Goal: Information Seeking & Learning: Learn about a topic

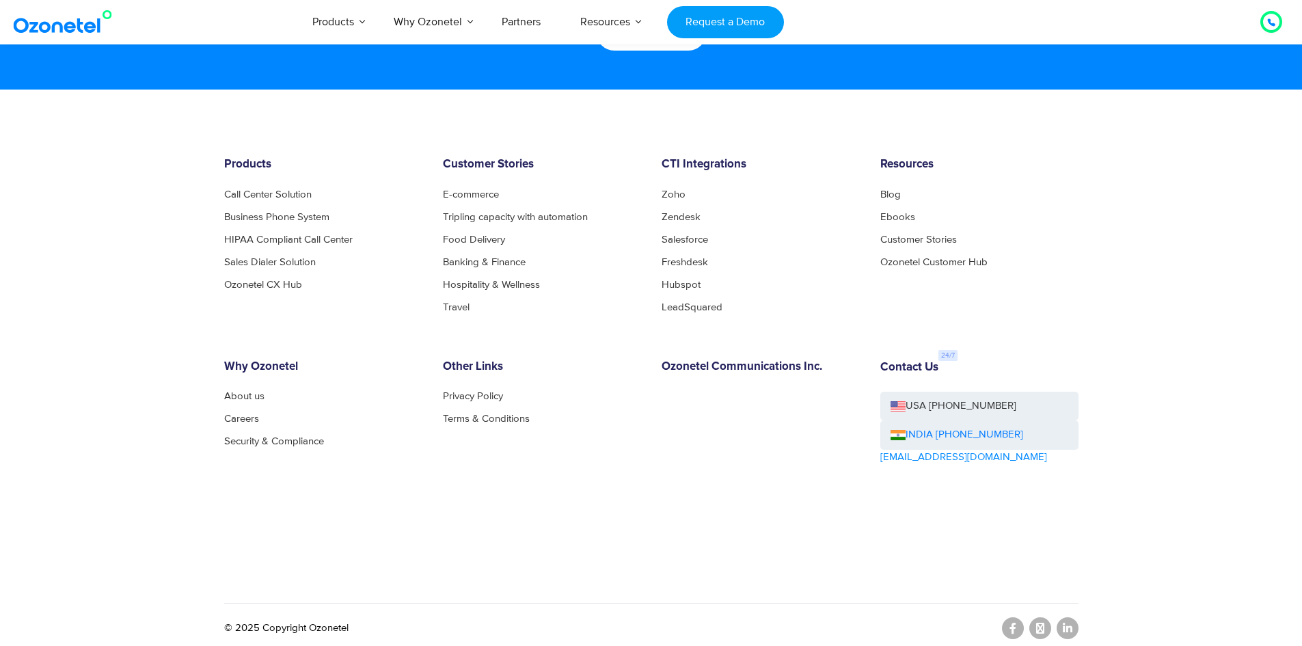
scroll to position [7390, 0]
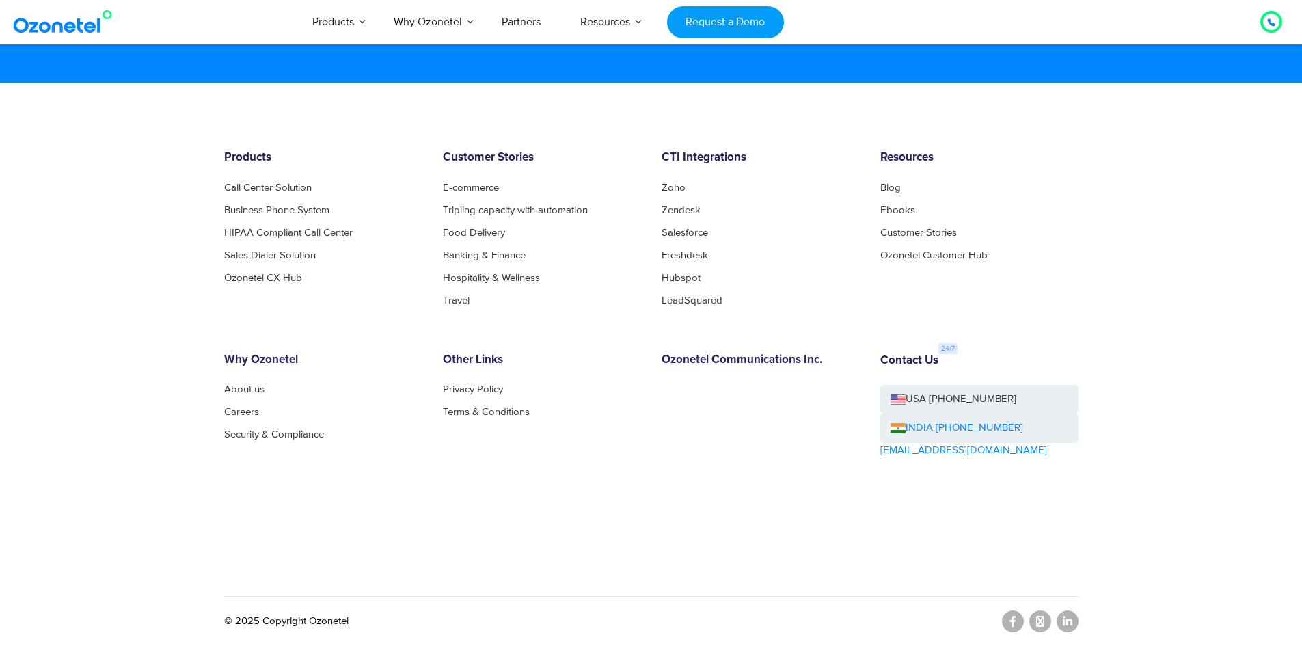
drag, startPoint x: 113, startPoint y: 183, endPoint x: 113, endPoint y: 176, distance: 7.5
click at [113, 183] on footer "Products Call Center Solution Business Phone System HIPAA Compliant Call Center…" at bounding box center [651, 364] width 1302 height 563
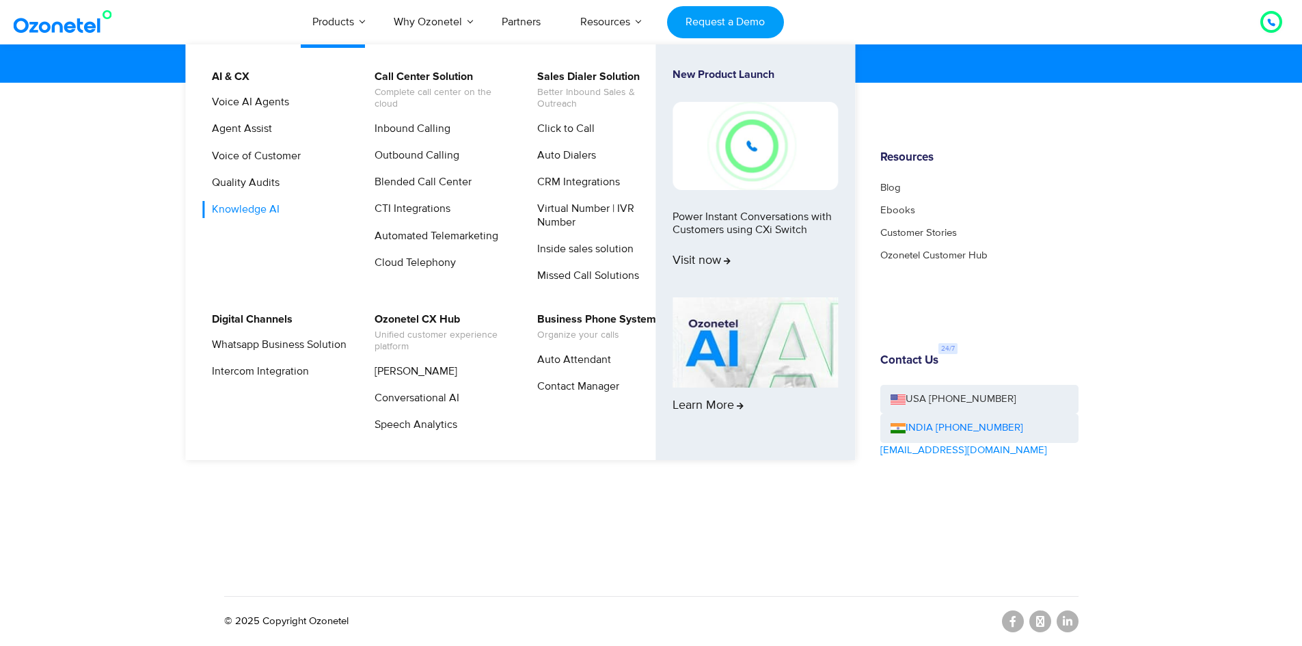
click at [271, 209] on link "Knowledge AI" at bounding box center [242, 209] width 79 height 17
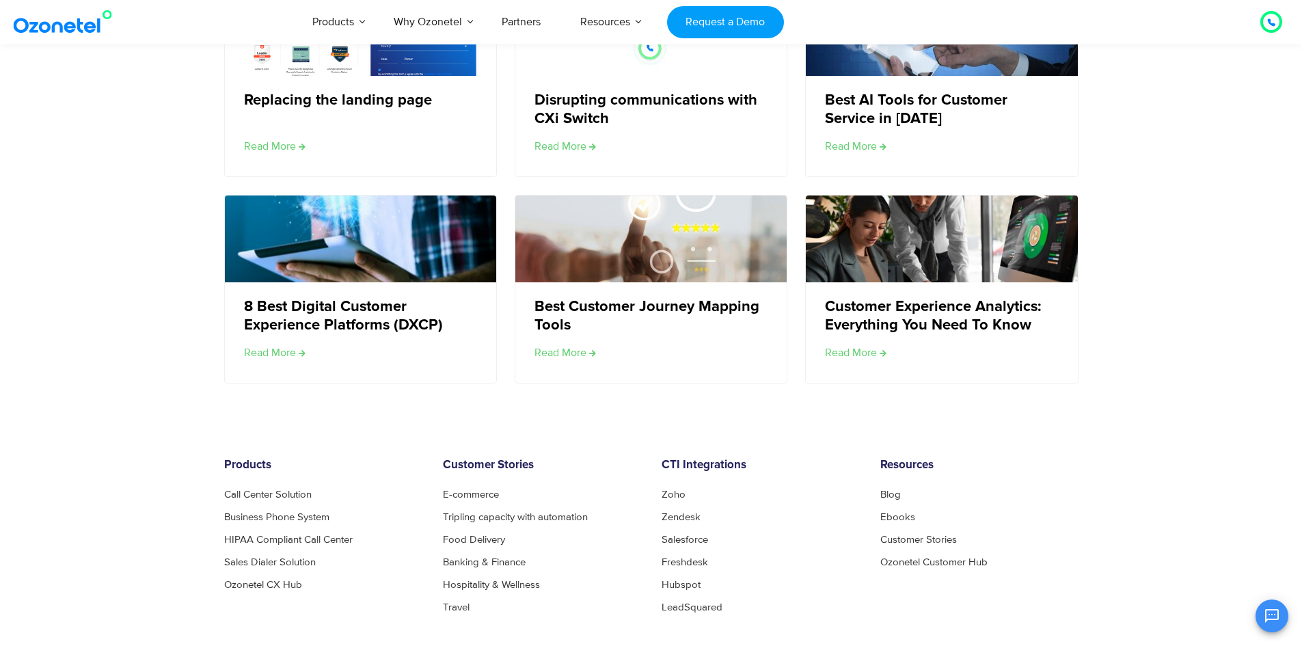
scroll to position [2324, 0]
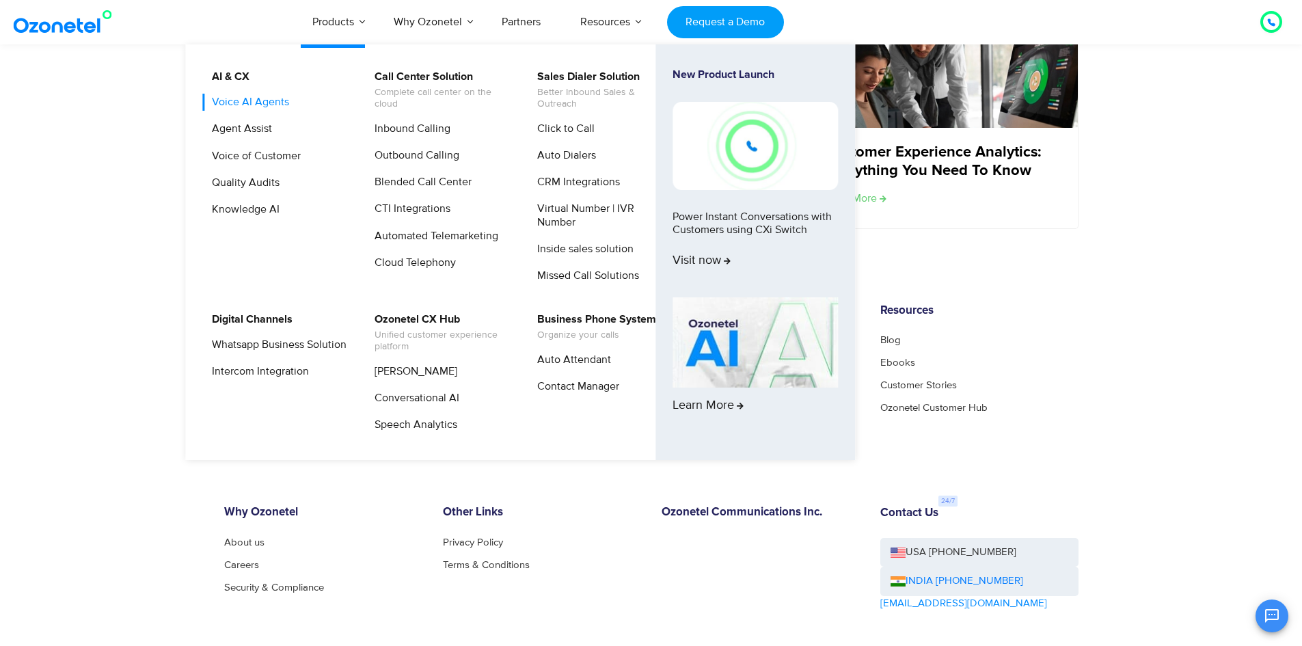
click at [239, 107] on link "Voice AI Agents" at bounding box center [247, 102] width 88 height 17
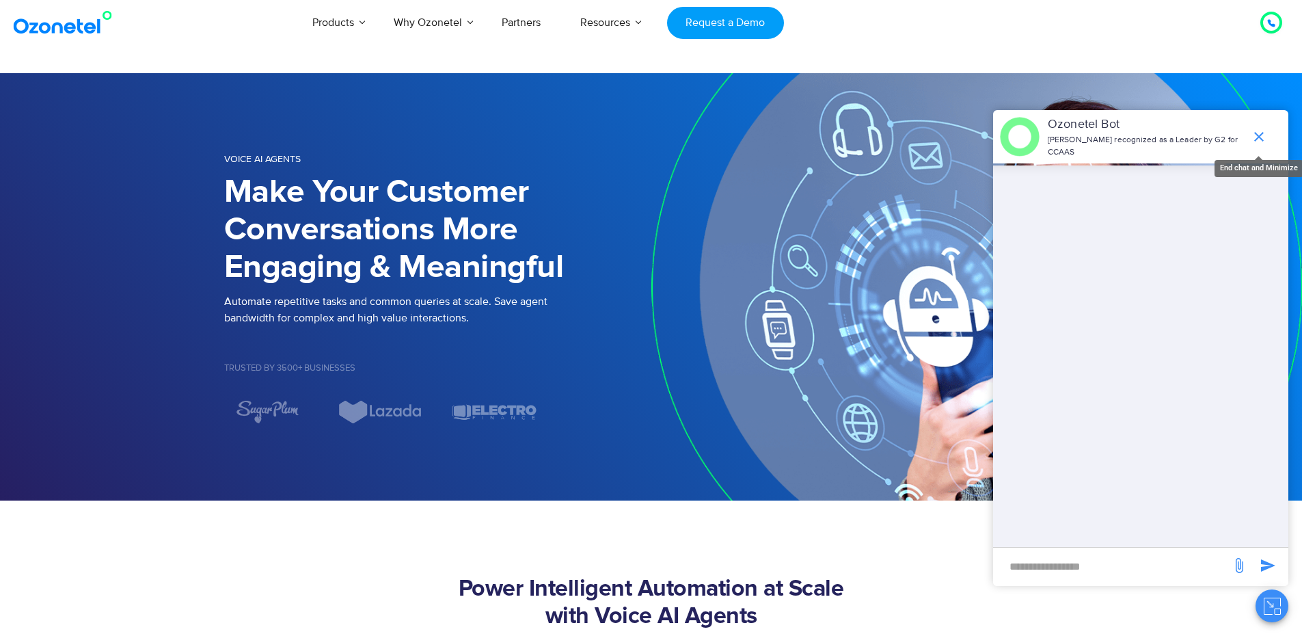
click at [1263, 130] on icon "end chat or minimize" at bounding box center [1259, 137] width 16 height 16
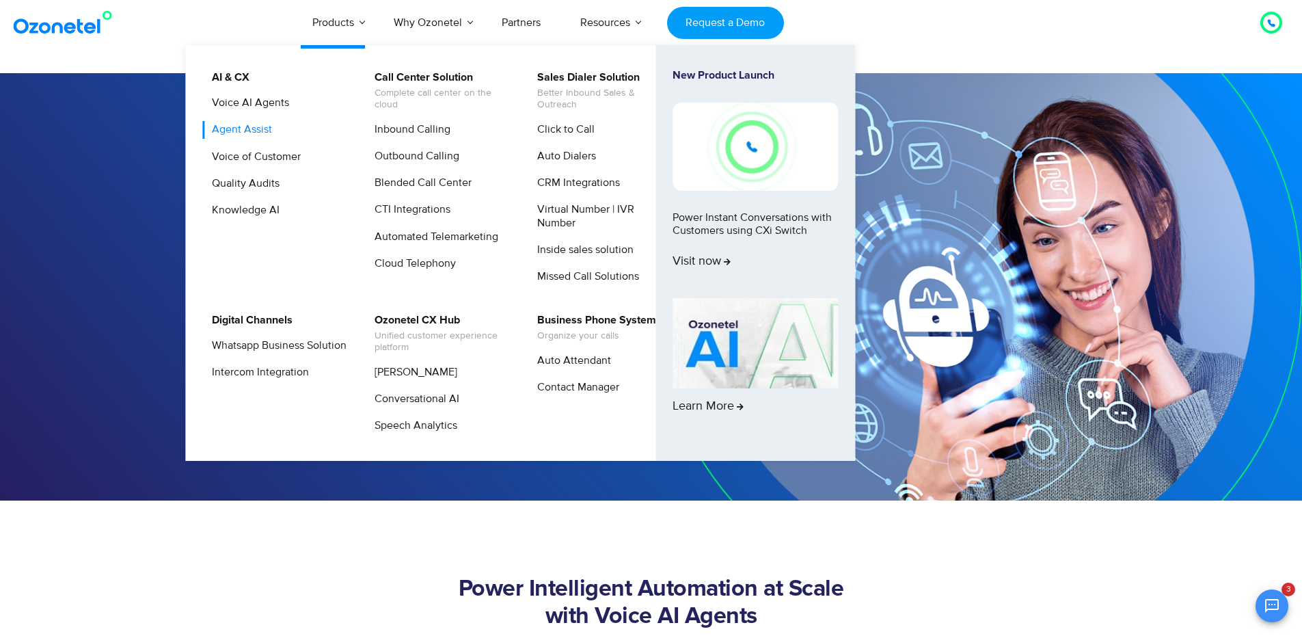
click at [266, 124] on link "Agent Assist" at bounding box center [238, 129] width 71 height 17
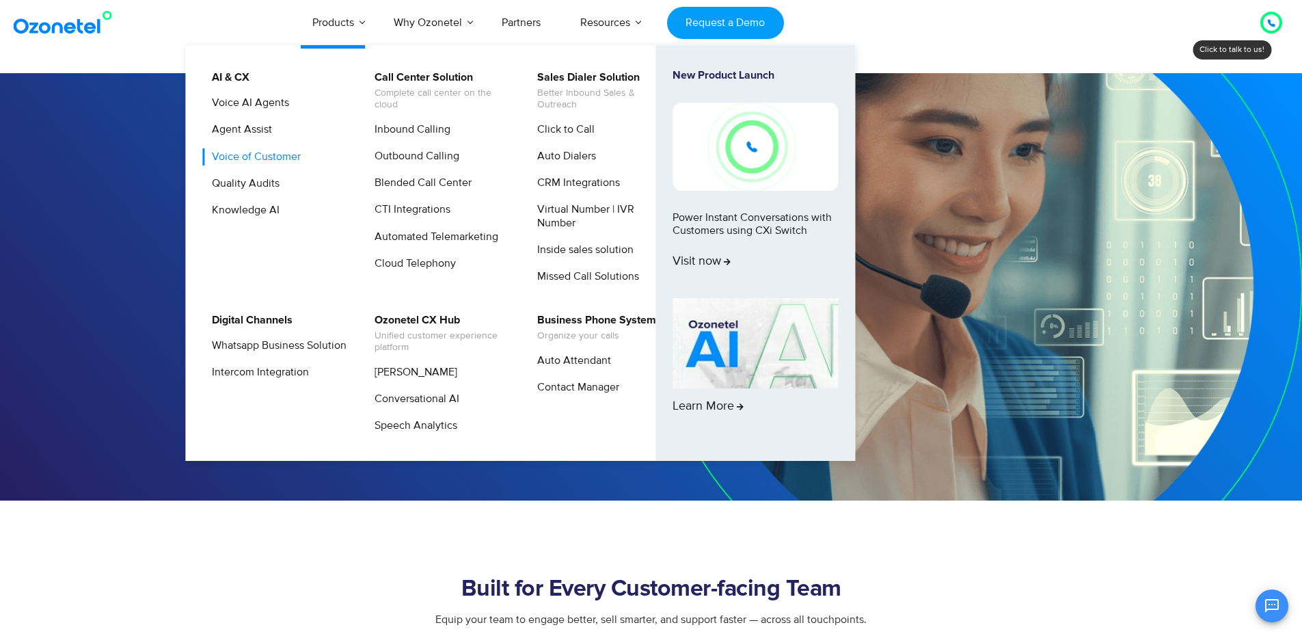
click at [282, 159] on link "Voice of Customer" at bounding box center [253, 156] width 100 height 17
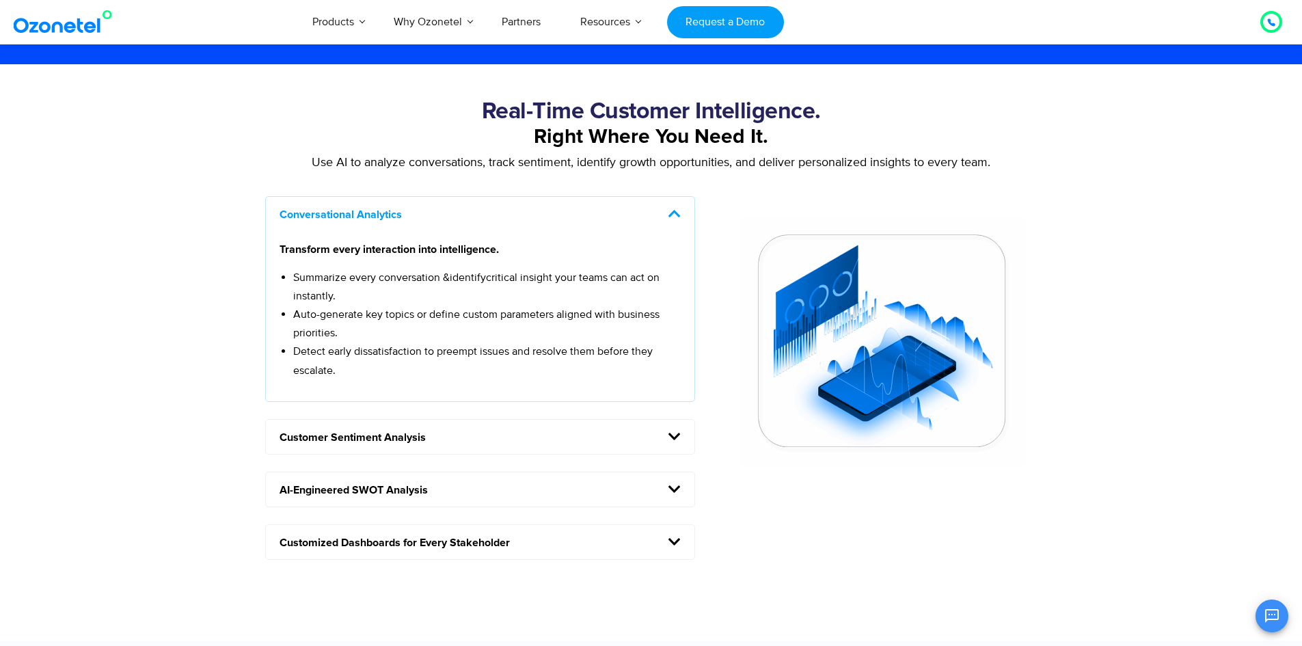
scroll to position [1094, 0]
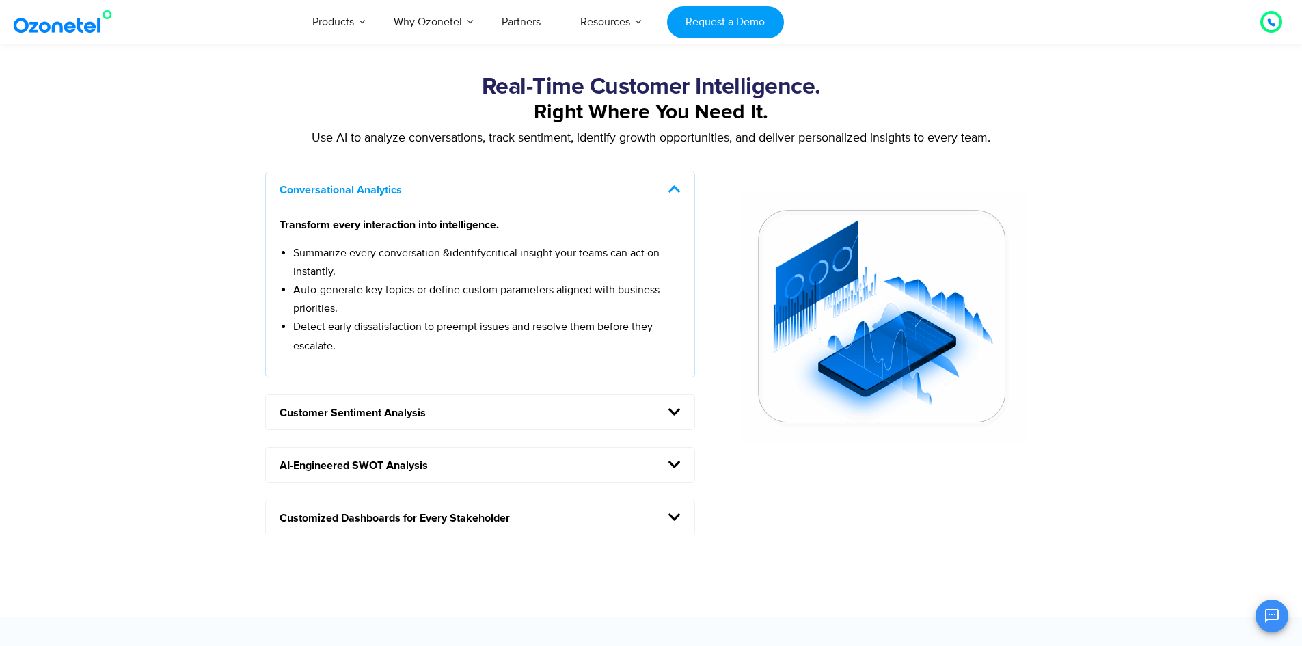
click at [667, 189] on span at bounding box center [670, 190] width 21 height 14
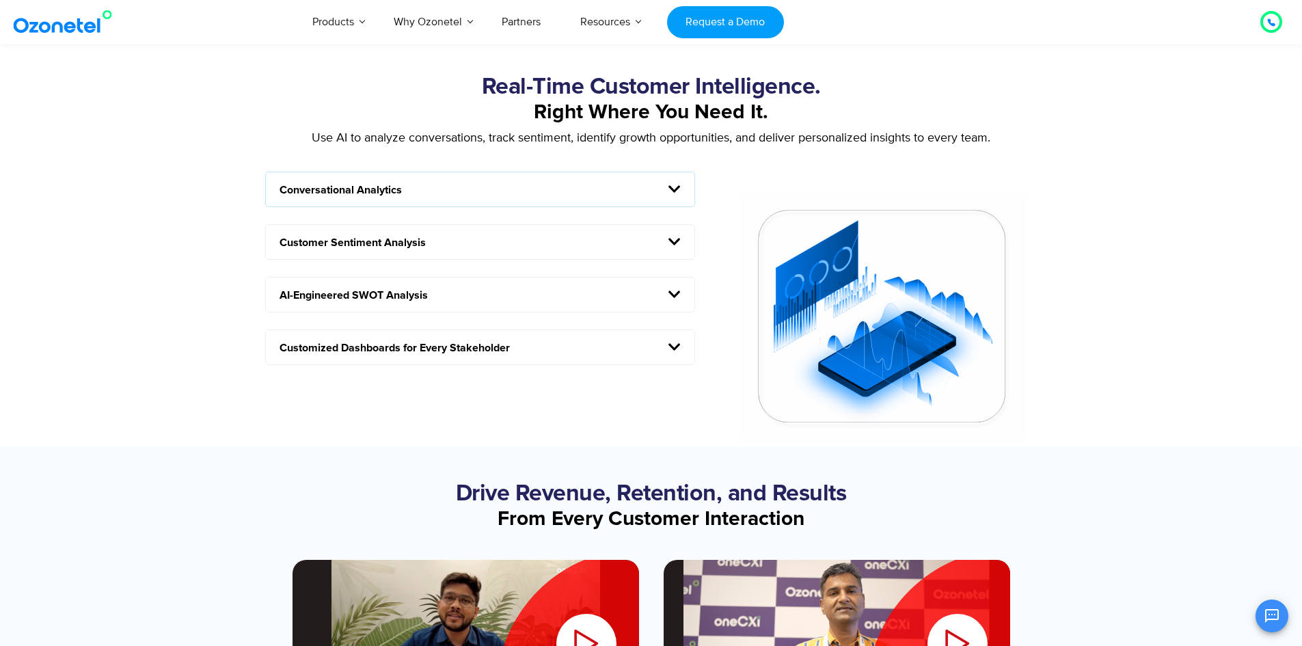
click at [671, 244] on icon at bounding box center [675, 242] width 12 height 14
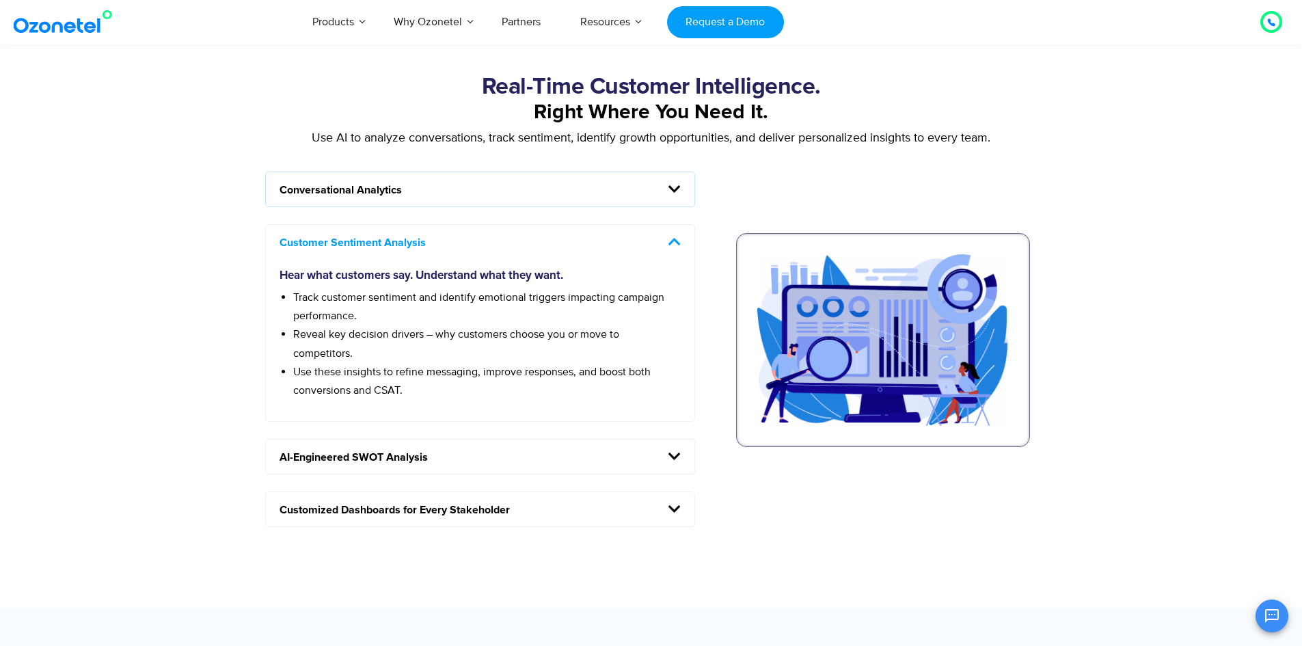
click at [671, 244] on icon at bounding box center [675, 242] width 12 height 14
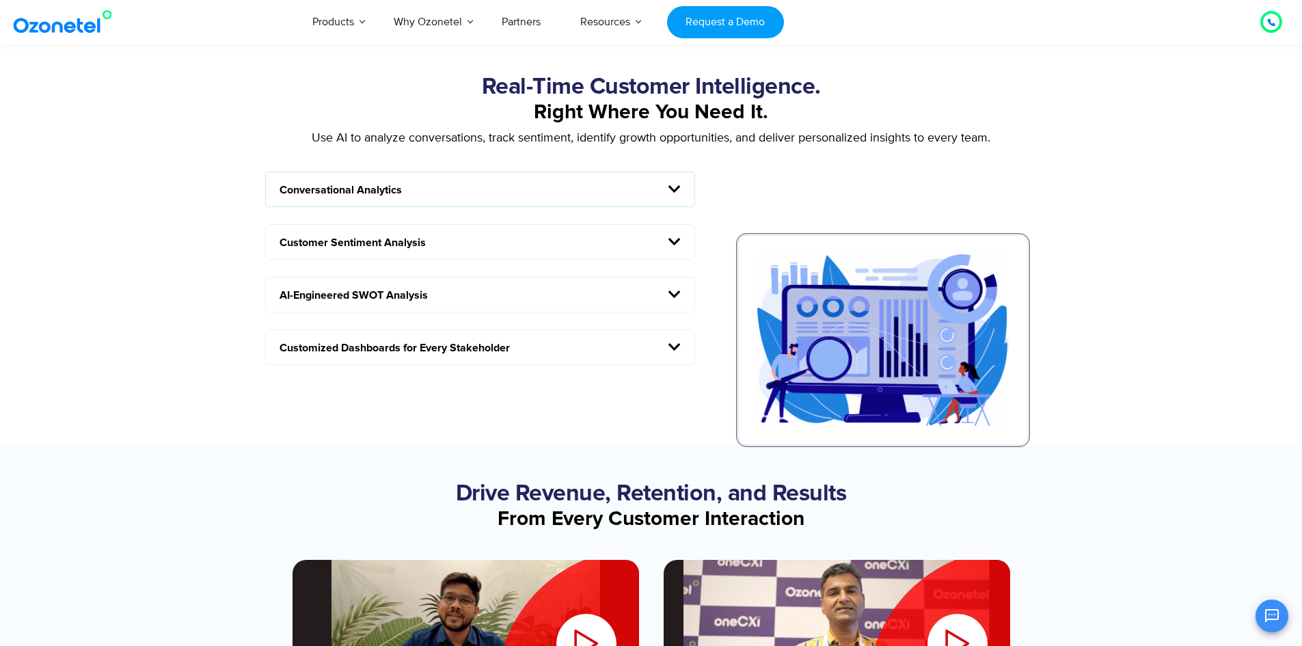
click at [678, 296] on icon at bounding box center [675, 295] width 12 height 14
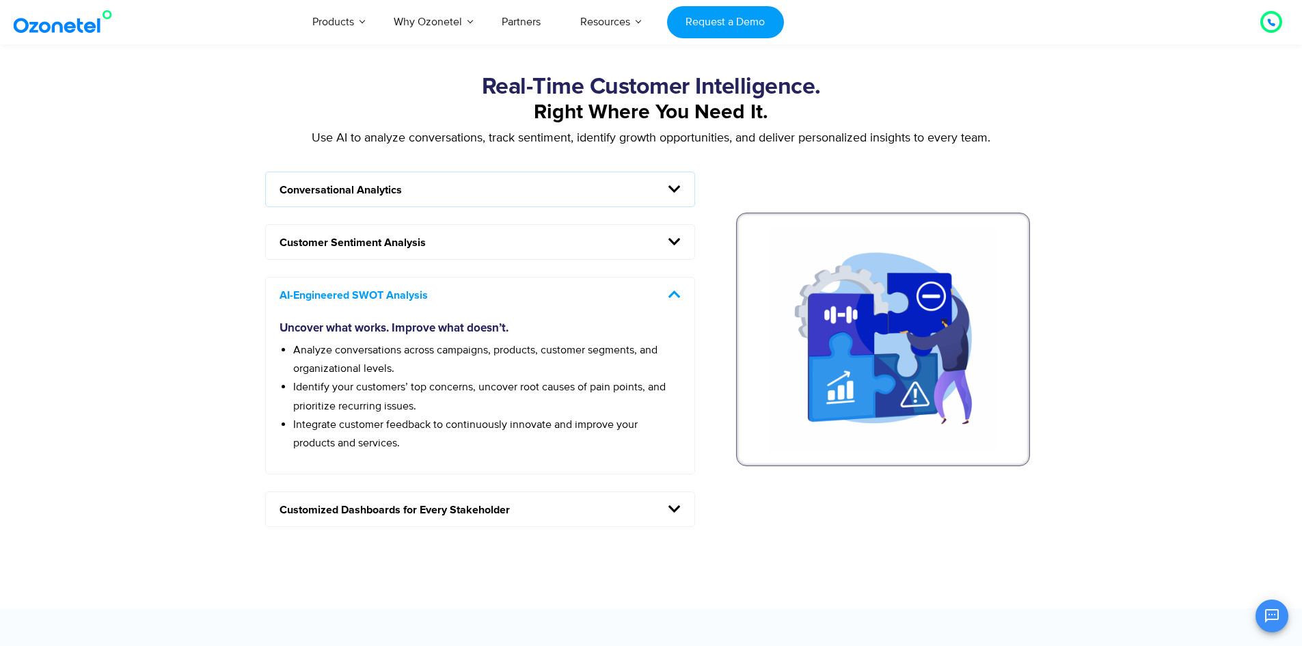
click at [678, 296] on icon at bounding box center [675, 295] width 12 height 14
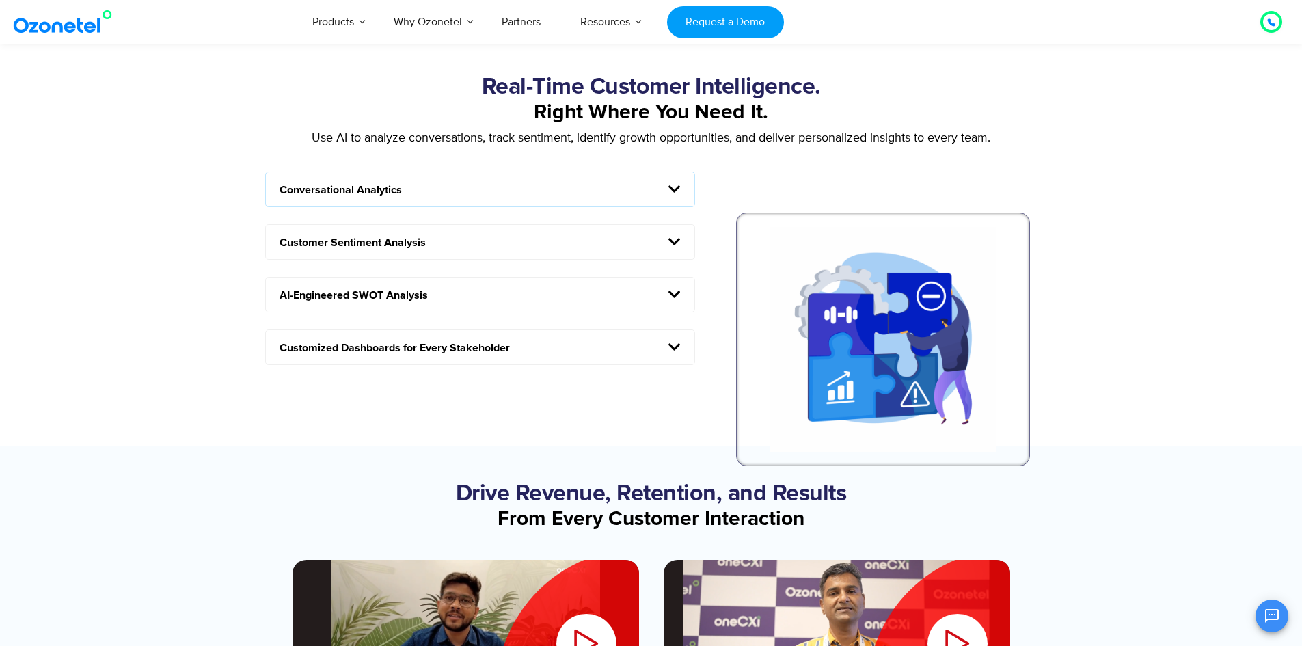
click at [674, 348] on icon at bounding box center [675, 347] width 12 height 14
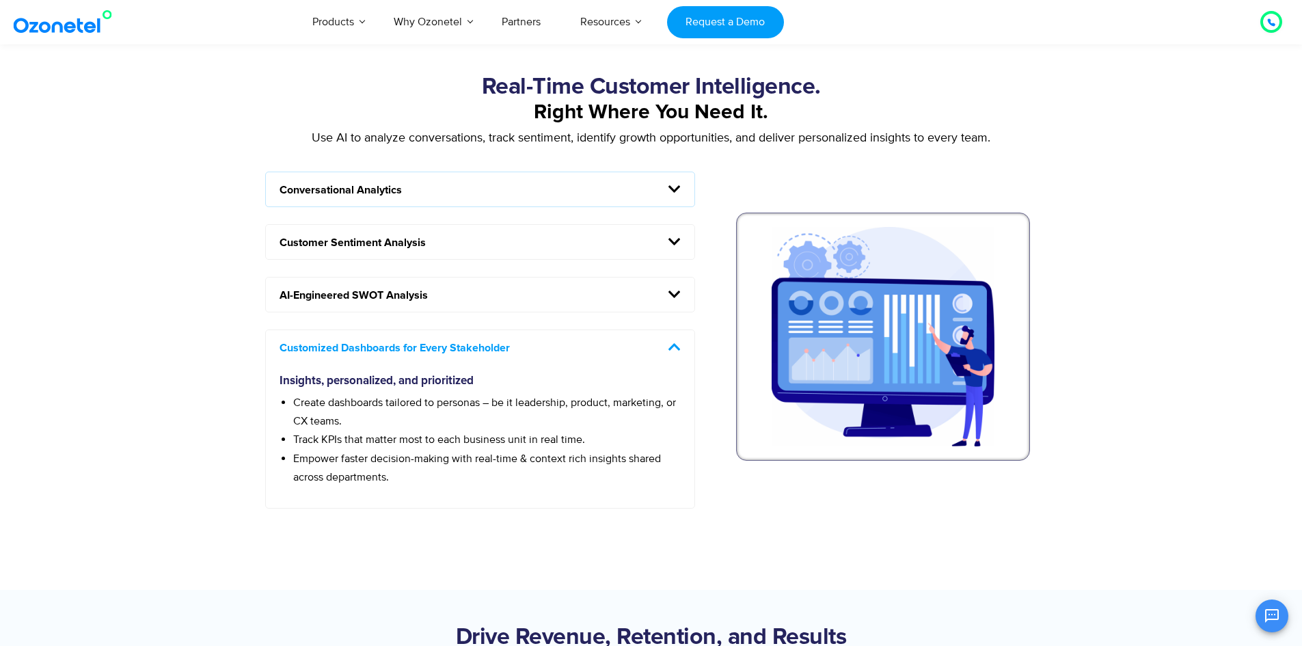
click at [674, 348] on icon at bounding box center [675, 347] width 12 height 14
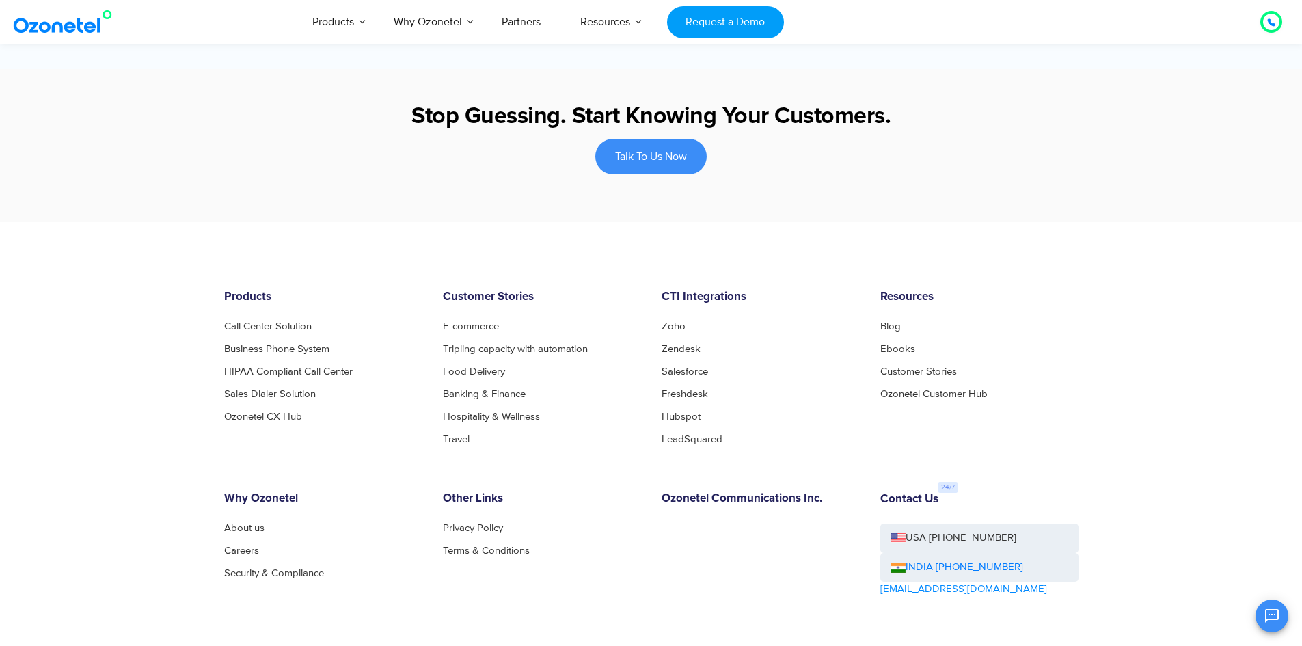
scroll to position [1777, 0]
click at [409, 214] on div at bounding box center [651, 144] width 1302 height 153
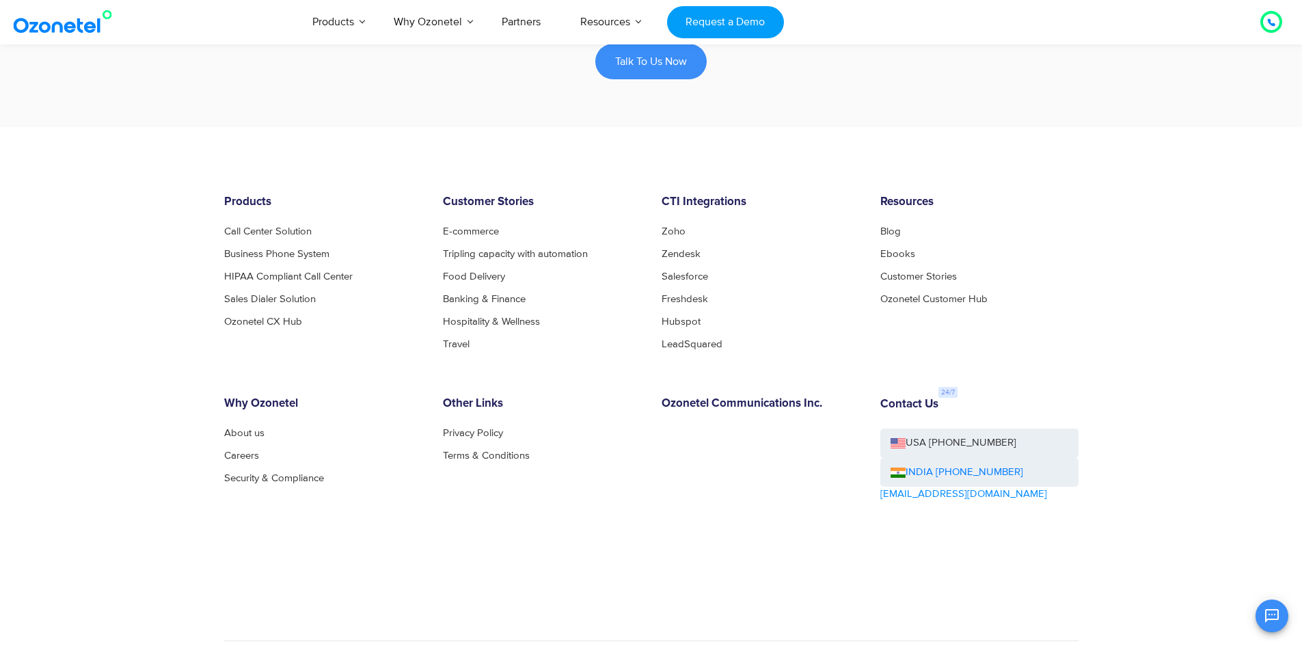
scroll to position [1847, 0]
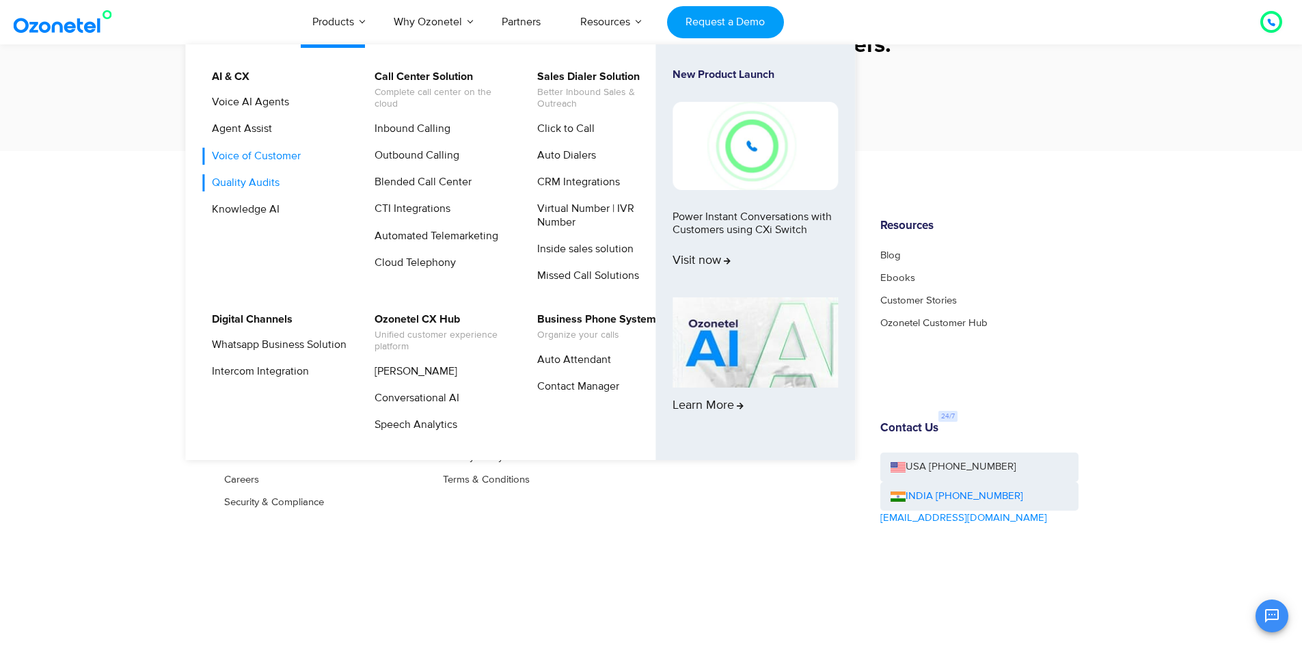
click at [259, 177] on link "Quality Audits" at bounding box center [242, 182] width 79 height 17
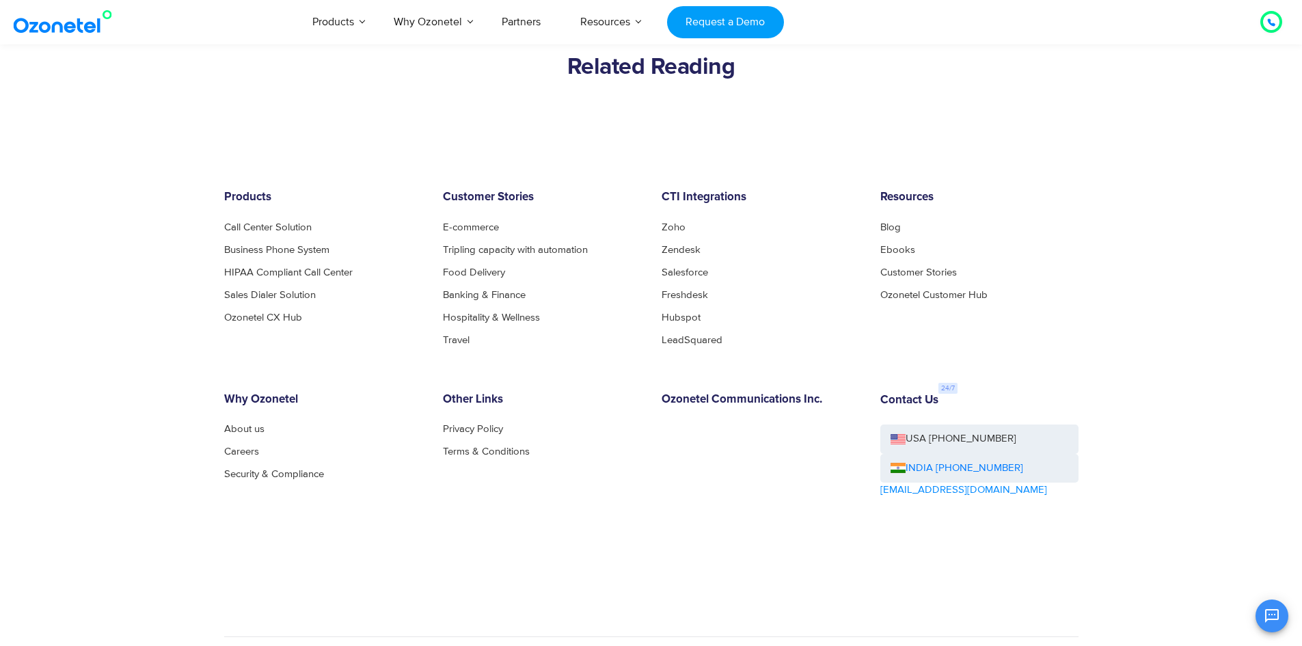
scroll to position [3281, 0]
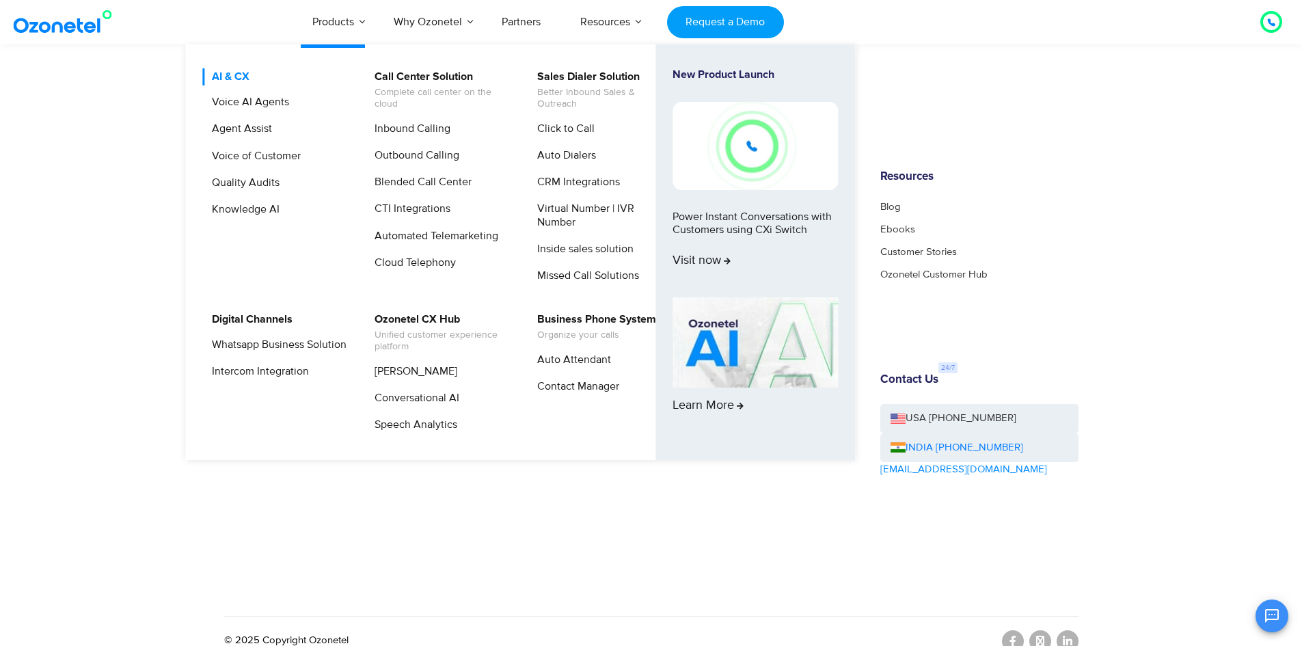
click at [226, 72] on link "AI & CX" at bounding box center [227, 76] width 49 height 17
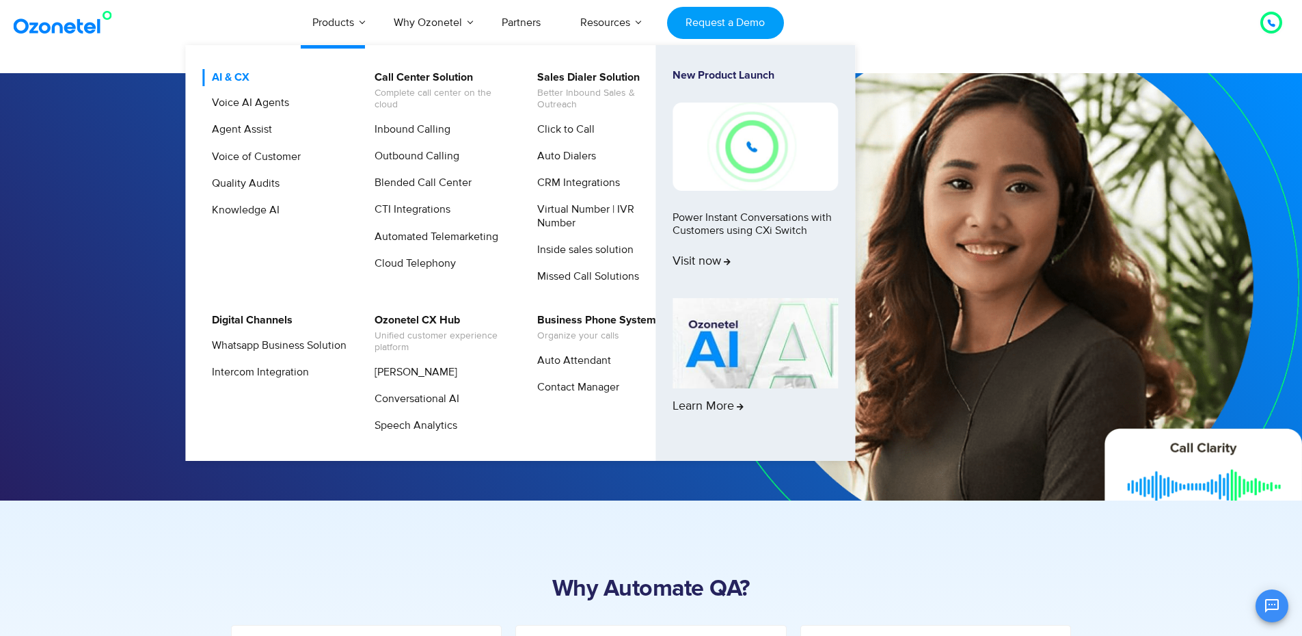
click at [223, 73] on link "AI & CX" at bounding box center [227, 77] width 49 height 17
click at [229, 80] on link "AI & CX" at bounding box center [227, 77] width 49 height 17
click at [411, 88] on span "Complete call center on the cloud" at bounding box center [442, 98] width 135 height 23
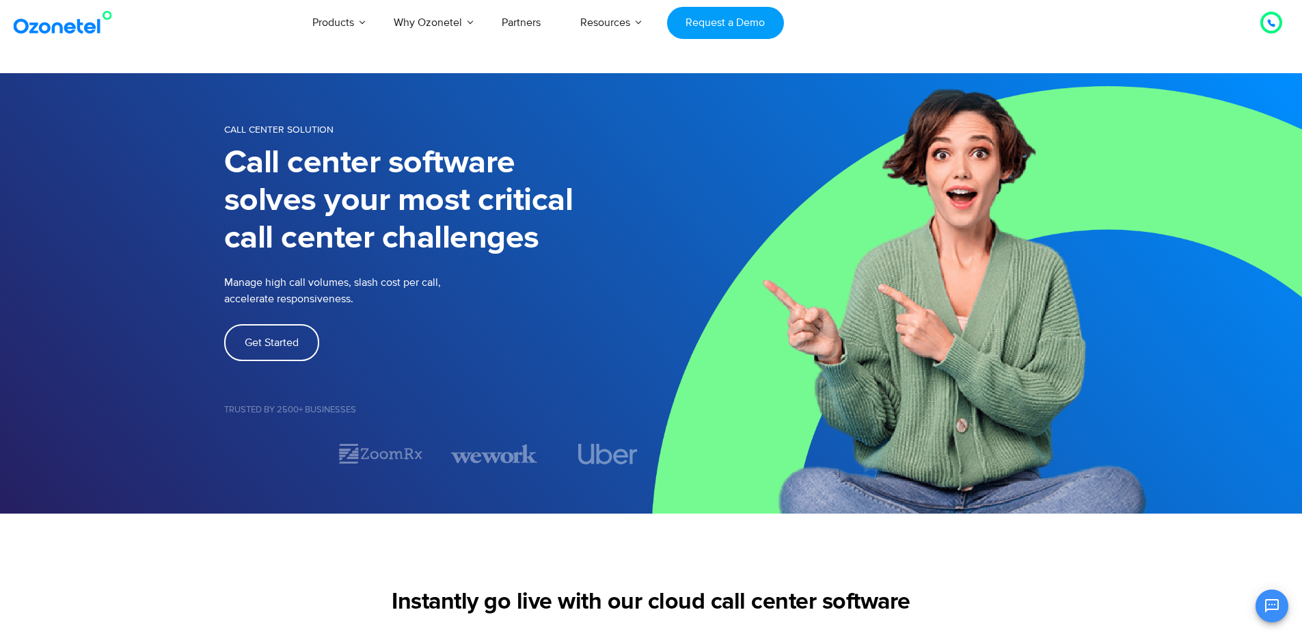
scroll to position [68, 0]
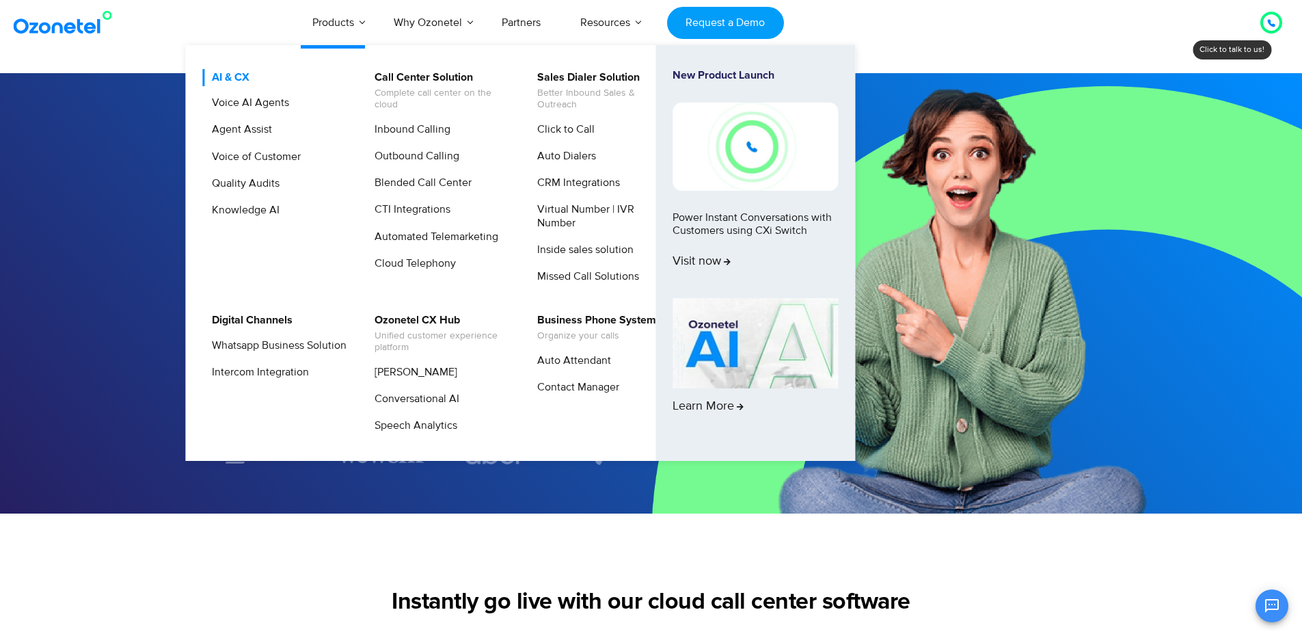
click at [240, 72] on link "AI & CX" at bounding box center [227, 77] width 49 height 17
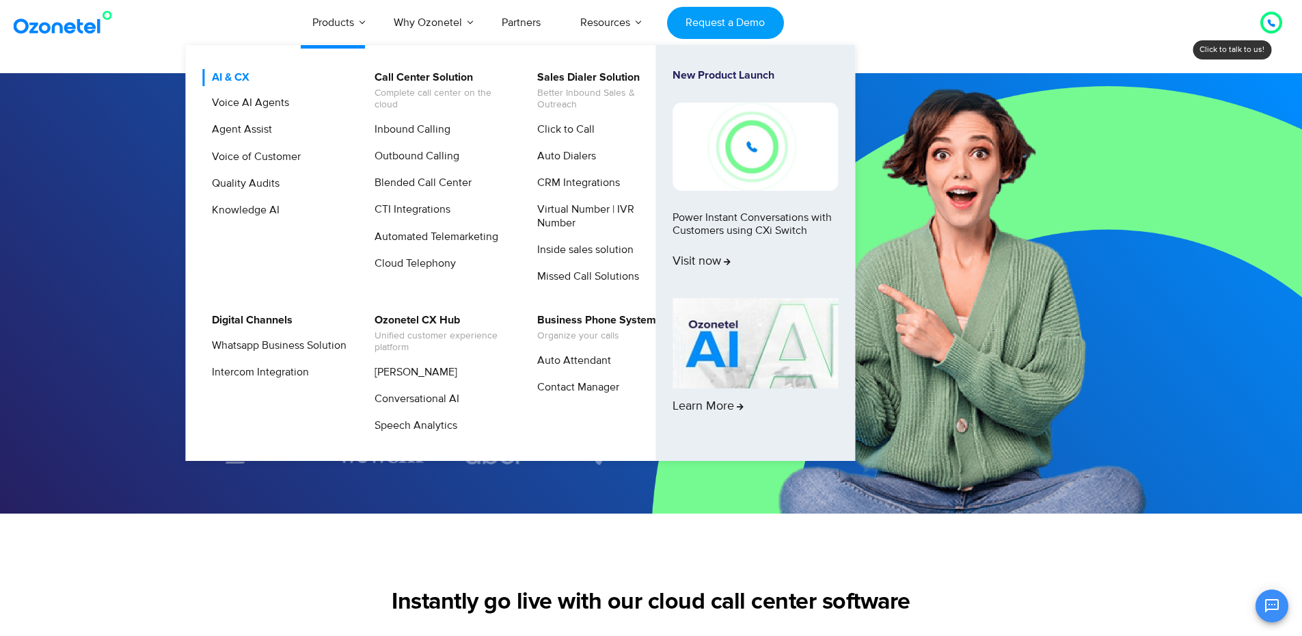
click at [240, 72] on link "AI & CX" at bounding box center [227, 77] width 49 height 17
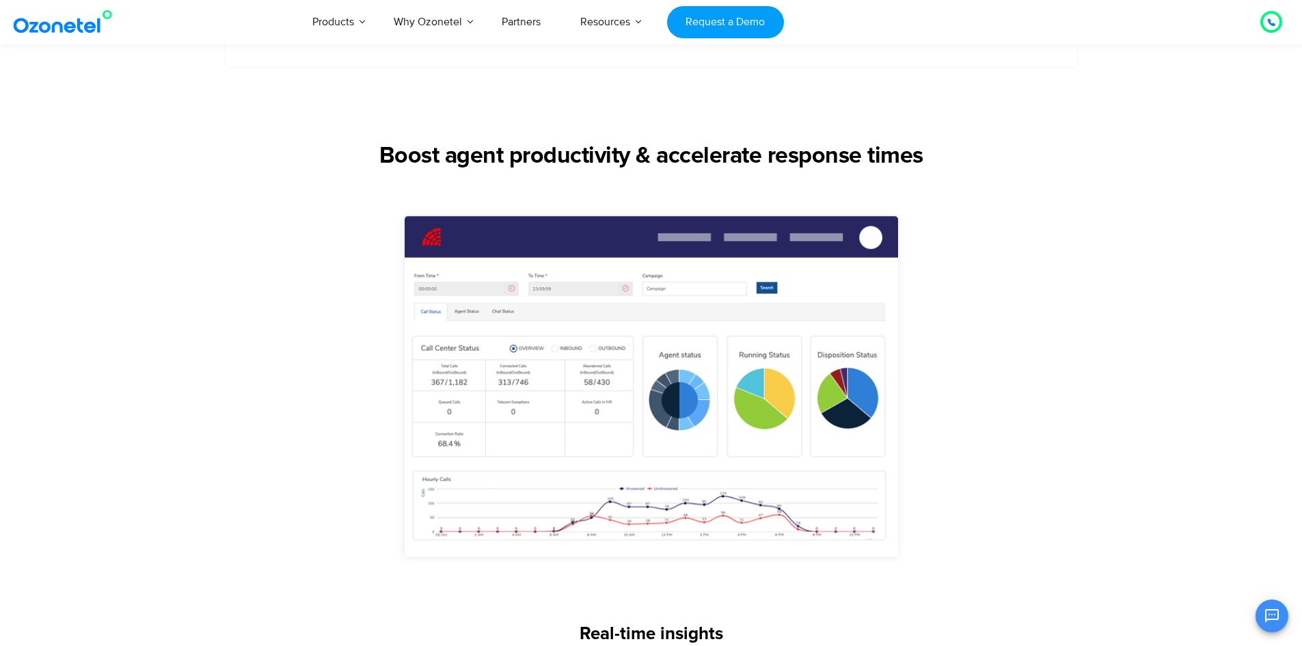
scroll to position [889, 0]
